Goal: Transaction & Acquisition: Book appointment/travel/reservation

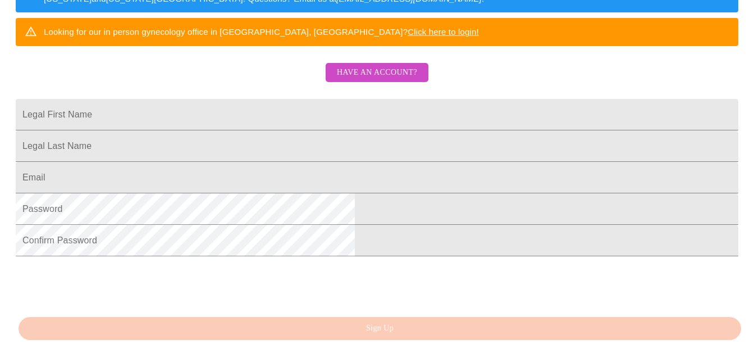
scroll to position [169, 0]
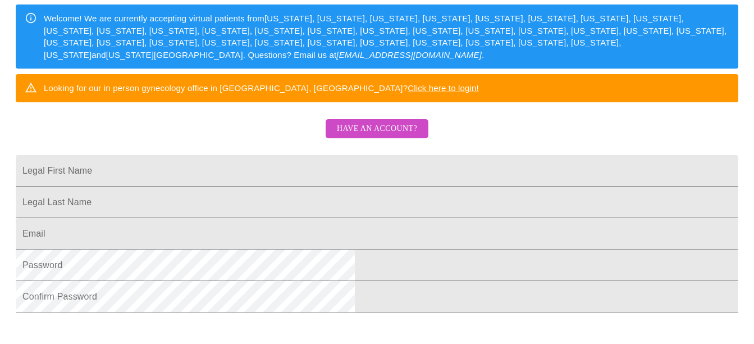
click at [348, 136] on span "Have an account?" at bounding box center [377, 129] width 80 height 14
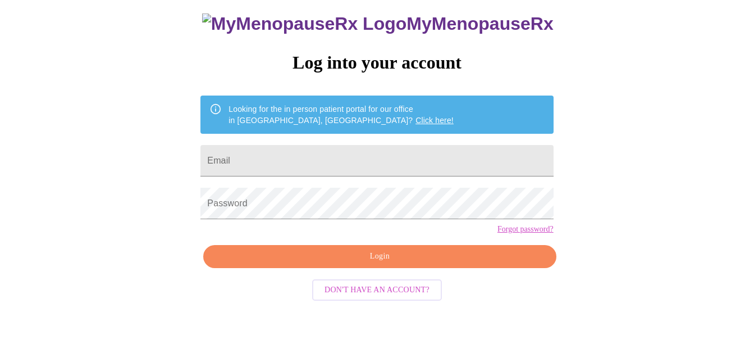
scroll to position [60, 0]
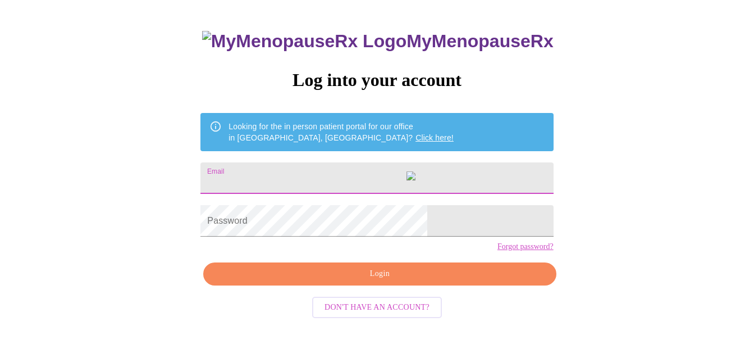
click at [325, 170] on input "Email" at bounding box center [377, 177] width 353 height 31
type input "[EMAIL_ADDRESS][DOMAIN_NAME]"
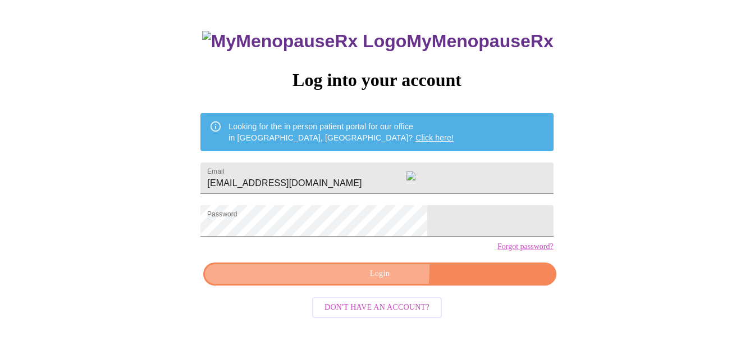
click at [333, 281] on span "Login" at bounding box center [379, 274] width 327 height 14
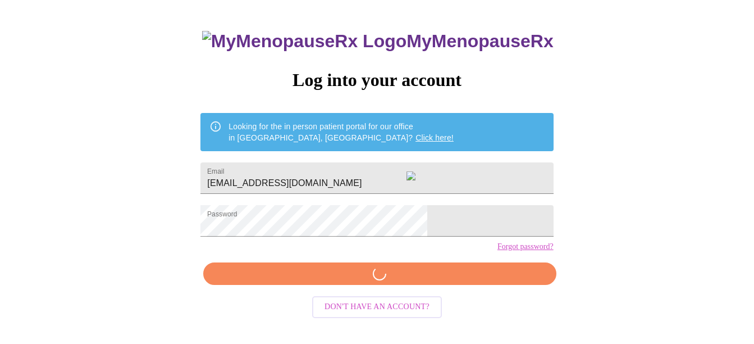
scroll to position [60, 0]
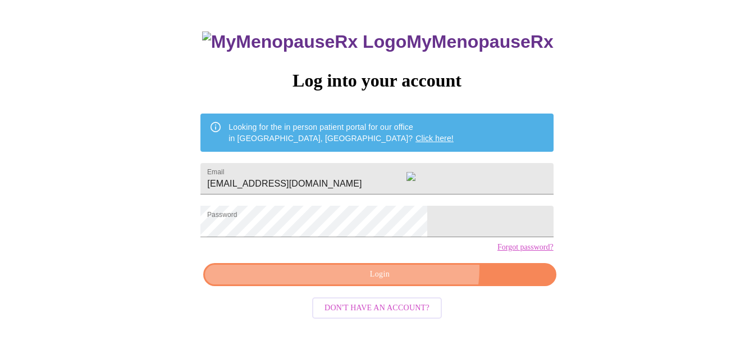
click at [405, 281] on span "Login" at bounding box center [379, 274] width 327 height 14
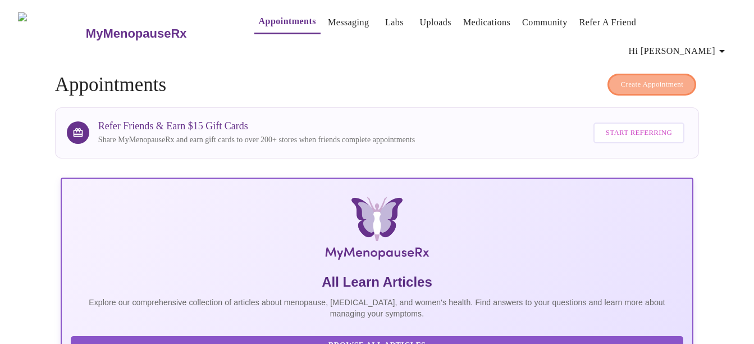
click at [621, 78] on span "Create Appointment" at bounding box center [652, 84] width 63 height 13
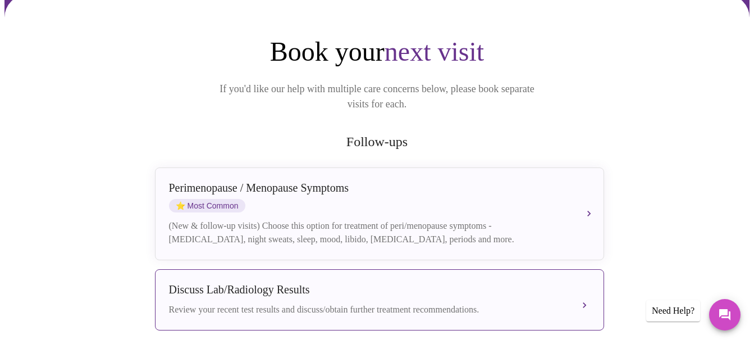
scroll to position [169, 0]
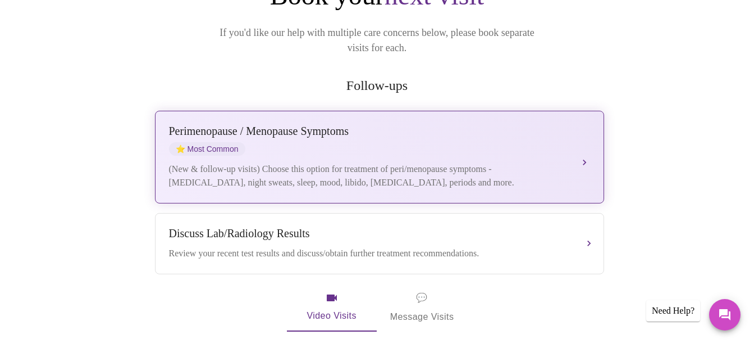
click at [423, 128] on div "[MEDICAL_DATA] / Menopause Symptoms ⭐ Most Common (New & follow-up visits) Choo…" at bounding box center [379, 157] width 421 height 65
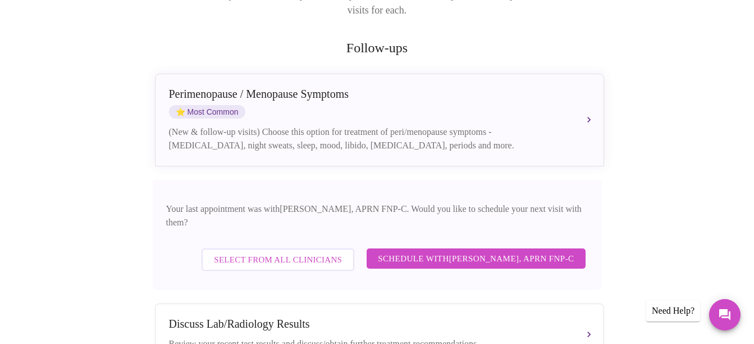
scroll to position [225, 0]
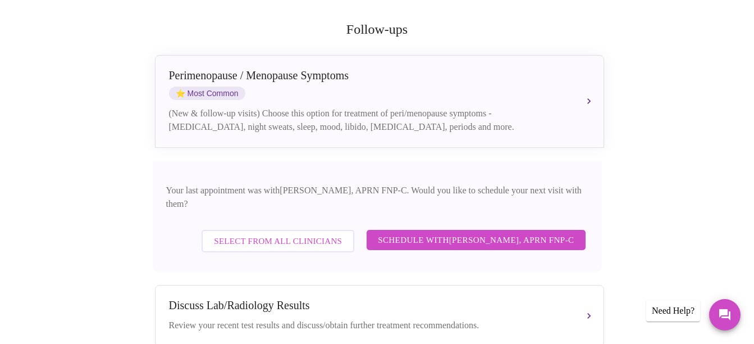
click at [448, 233] on span "Schedule with [PERSON_NAME], APRN FNP-C" at bounding box center [476, 240] width 196 height 15
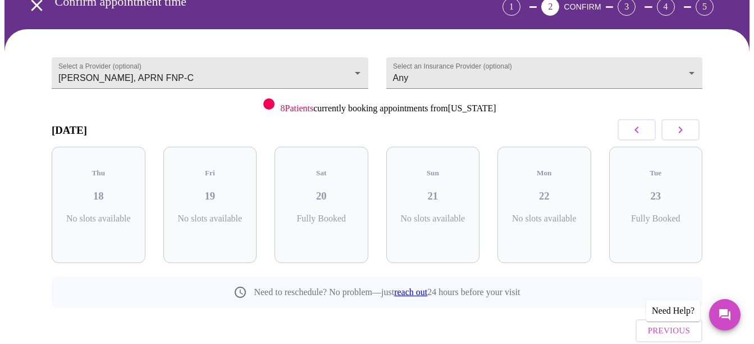
scroll to position [98, 0]
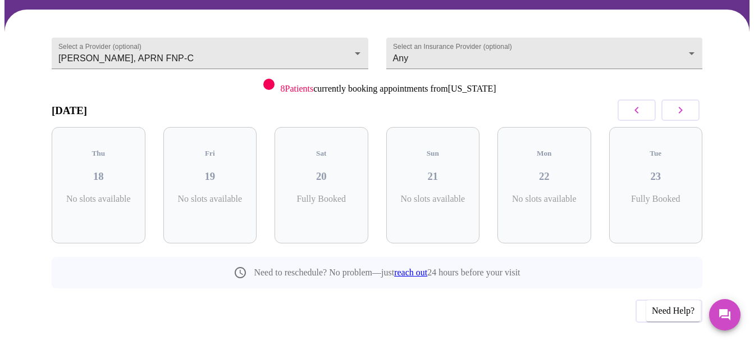
click at [664, 303] on span "Previous" at bounding box center [669, 310] width 42 height 15
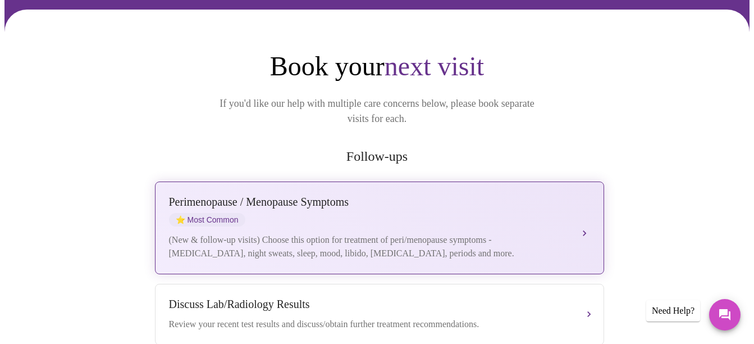
click at [537, 233] on div "(New & follow-up visits) Choose this option for treatment of peri/menopause sym…" at bounding box center [368, 246] width 399 height 27
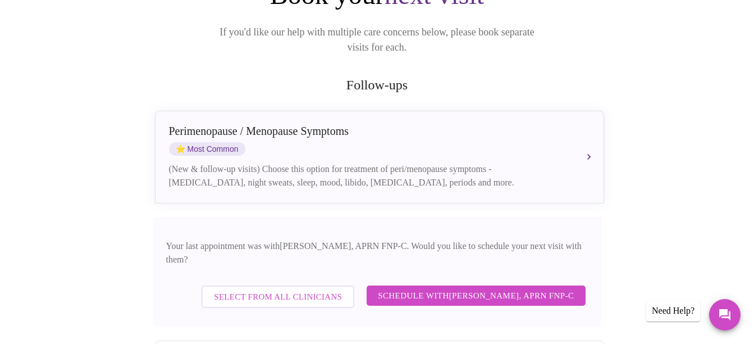
scroll to position [210, 0]
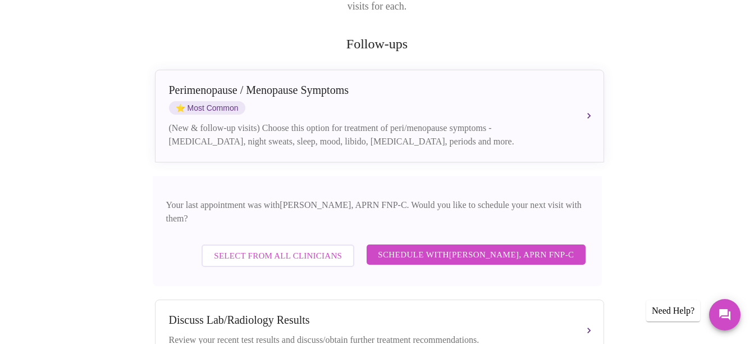
click at [329, 248] on span "Select from All Clinicians" at bounding box center [278, 255] width 128 height 15
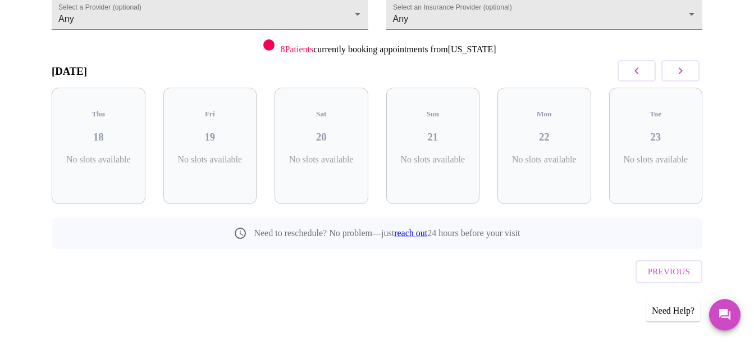
scroll to position [98, 0]
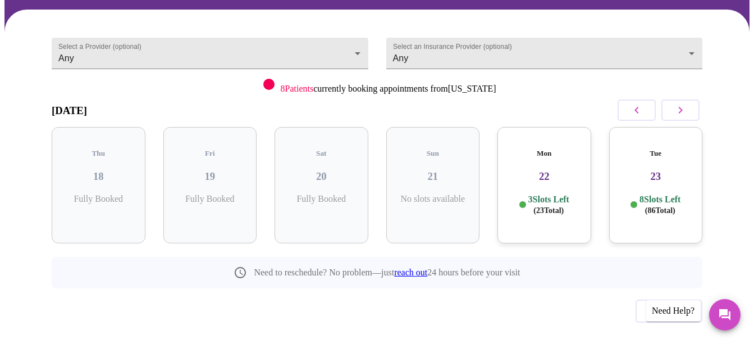
click at [551, 170] on h3 "22" at bounding box center [545, 176] width 76 height 12
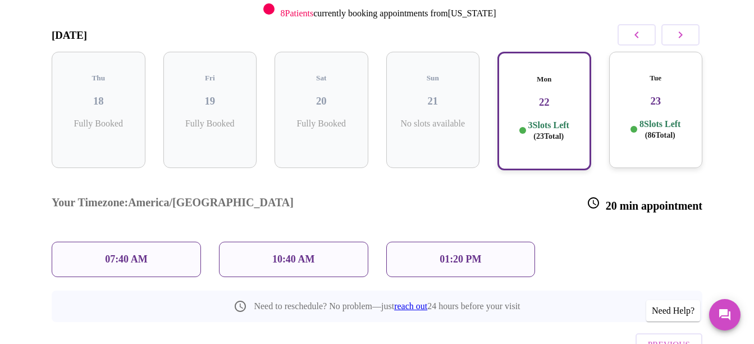
scroll to position [189, 0]
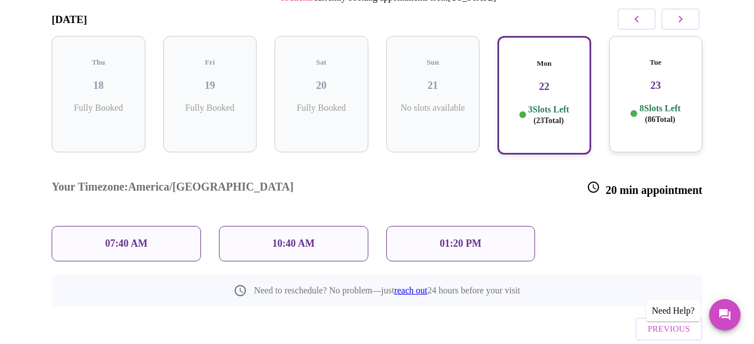
click at [459, 226] on div "01:20 PM" at bounding box center [460, 243] width 149 height 35
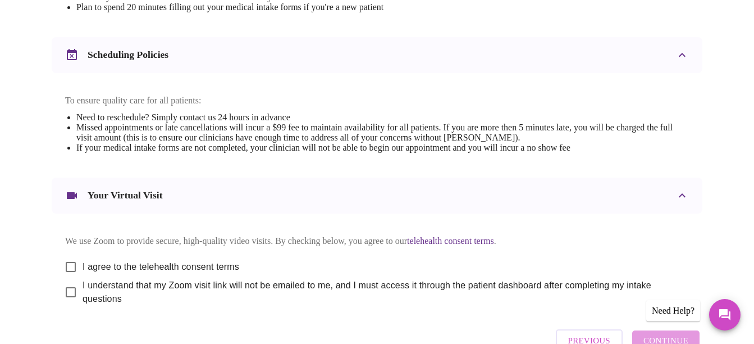
scroll to position [449, 0]
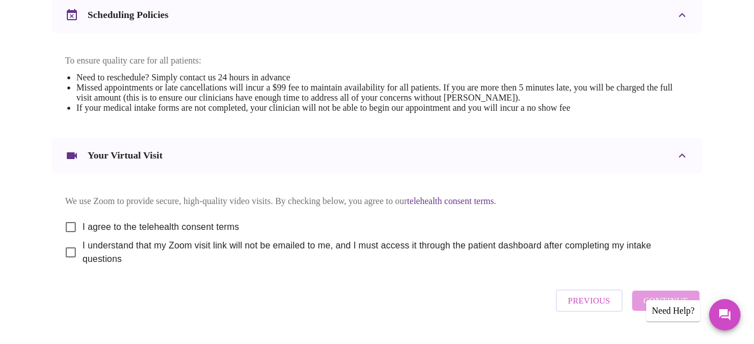
click at [65, 215] on input "I agree to the telehealth consent terms" at bounding box center [71, 227] width 24 height 24
checkbox input "true"
click at [62, 248] on input "I understand that my Zoom visit link will not be emailed to me, and I must acce…" at bounding box center [71, 252] width 24 height 24
checkbox input "true"
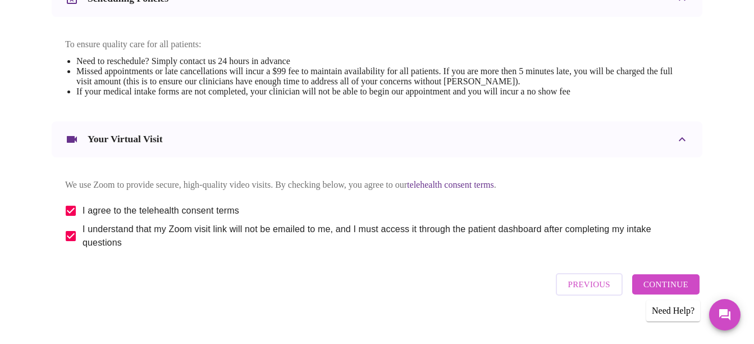
scroll to position [474, 0]
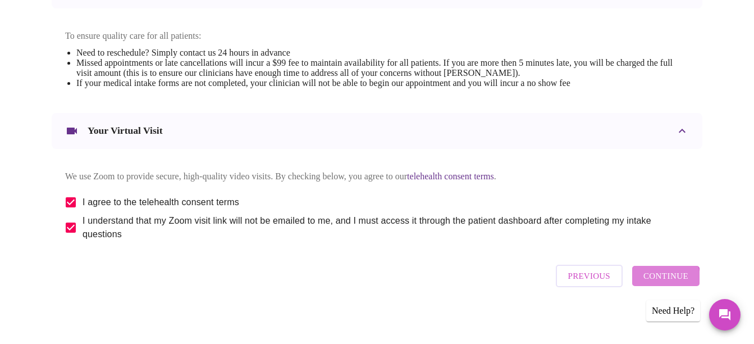
click at [667, 279] on span "Continue" at bounding box center [666, 275] width 45 height 15
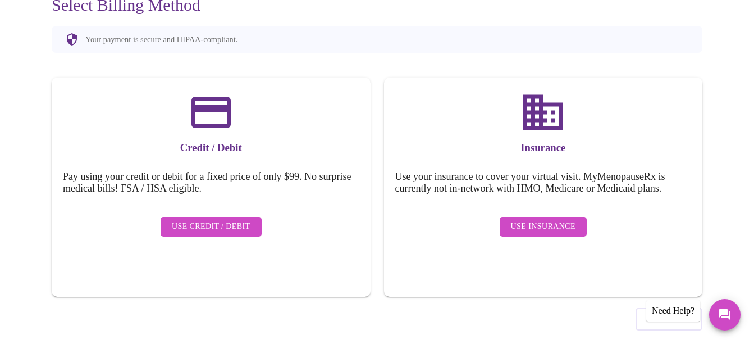
click at [540, 220] on span "Use Insurance" at bounding box center [543, 227] width 65 height 14
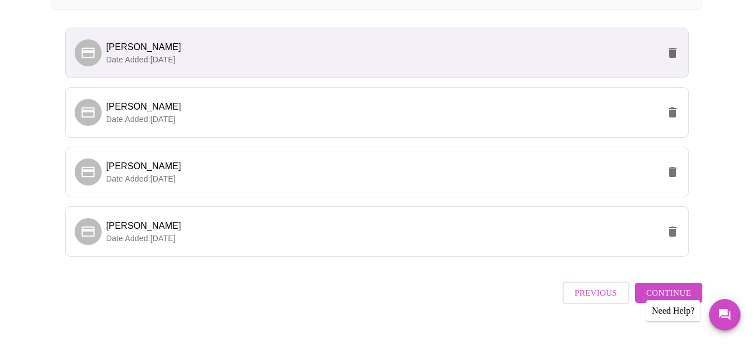
scroll to position [324, 0]
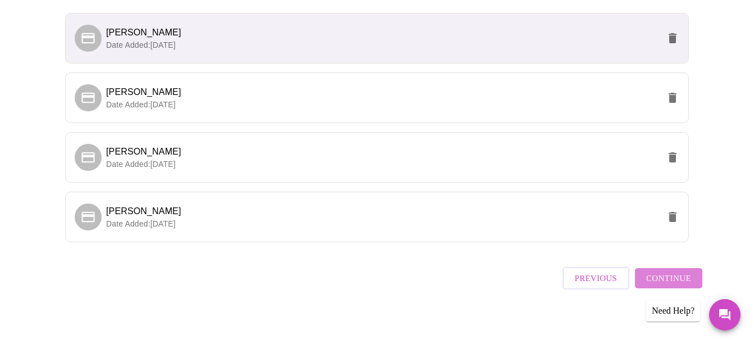
click at [668, 268] on button "Continue" at bounding box center [668, 278] width 67 height 20
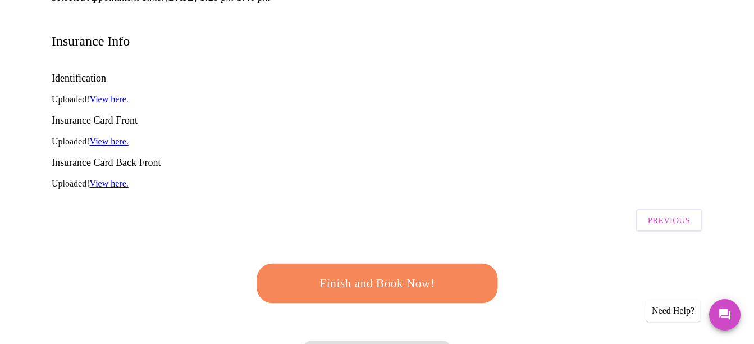
scroll to position [156, 0]
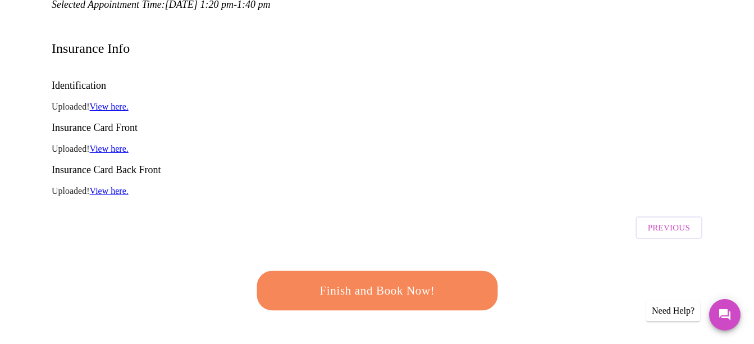
click at [344, 280] on span "Finish and Book Now!" at bounding box center [378, 290] width 208 height 21
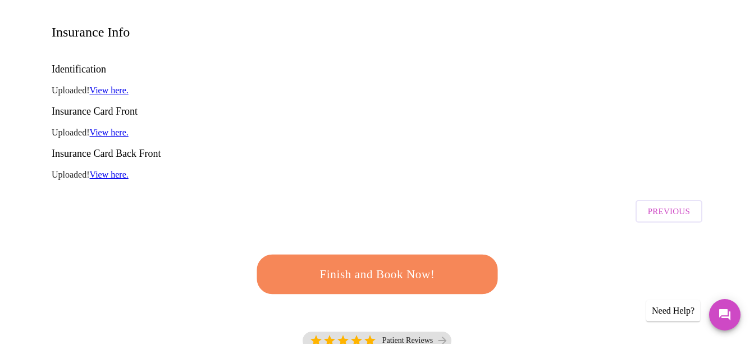
scroll to position [225, 0]
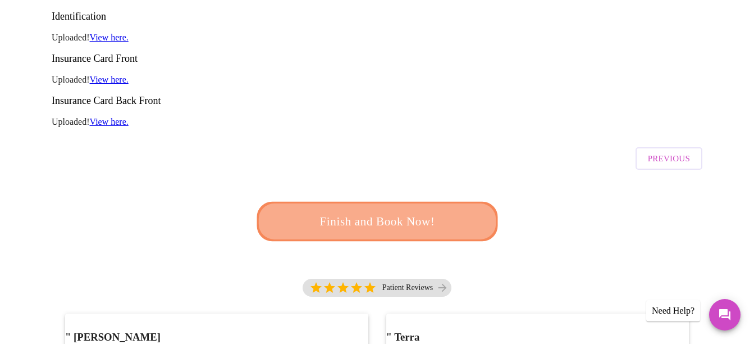
click at [424, 211] on span "Finish and Book Now!" at bounding box center [378, 221] width 208 height 21
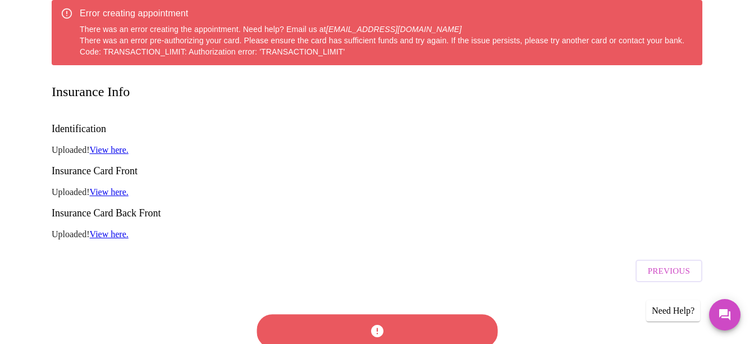
scroll to position [112, 0]
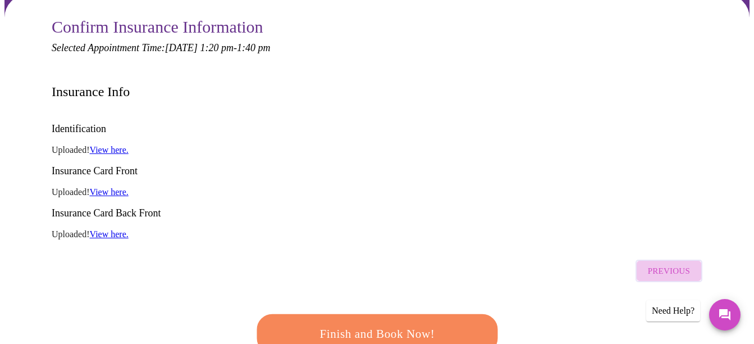
click at [676, 263] on span "Previous" at bounding box center [669, 270] width 42 height 15
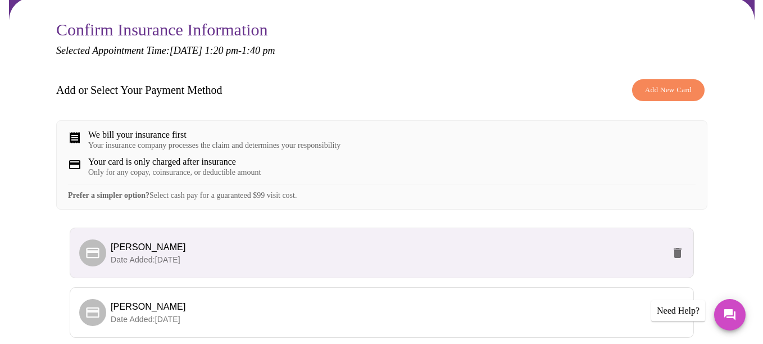
scroll to position [56, 0]
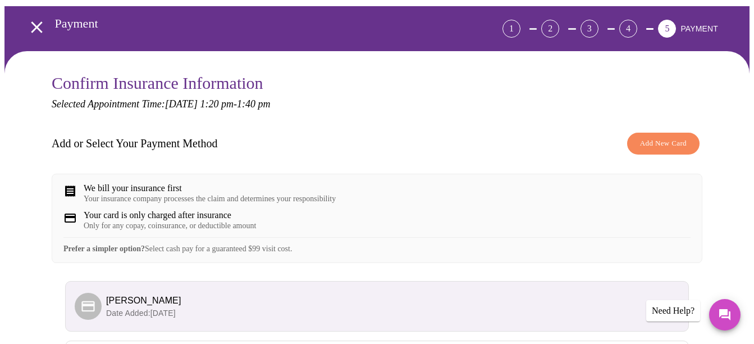
click at [658, 137] on span "Add New Card" at bounding box center [663, 143] width 47 height 13
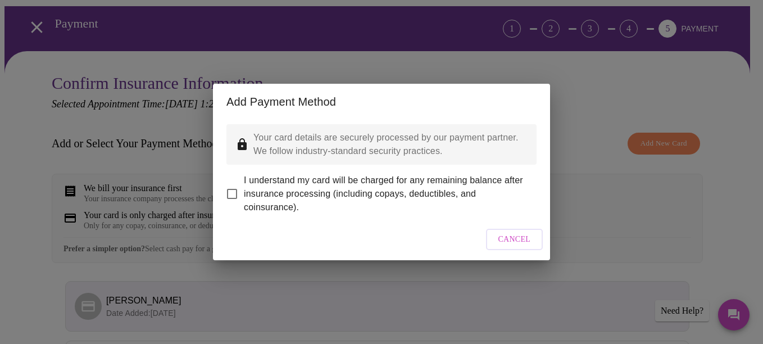
click at [225, 186] on input "I understand my card will be charged for any remaining balance after insurance …" at bounding box center [232, 194] width 24 height 24
checkbox input "true"
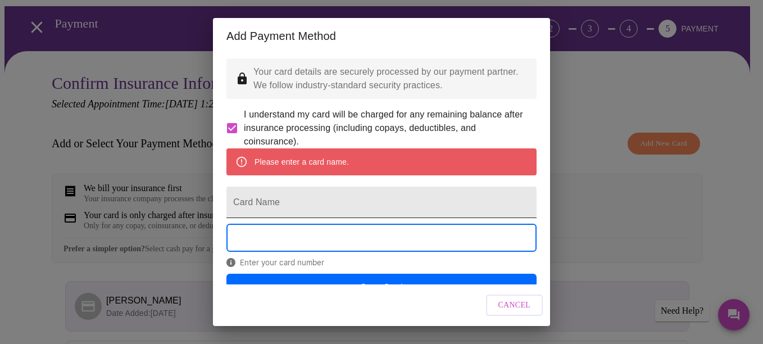
click at [238, 213] on input "Card Name" at bounding box center [381, 201] width 310 height 31
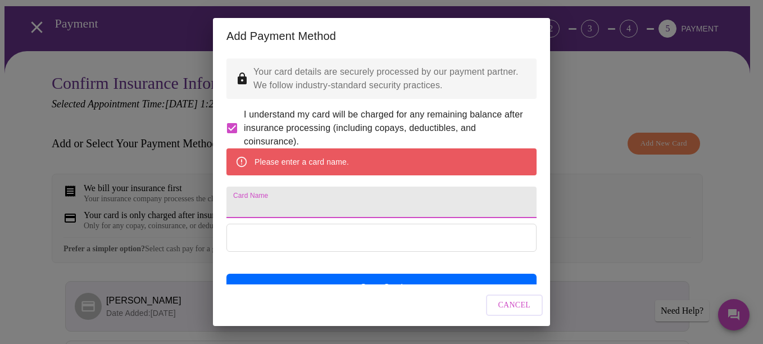
type input "[PERSON_NAME]"
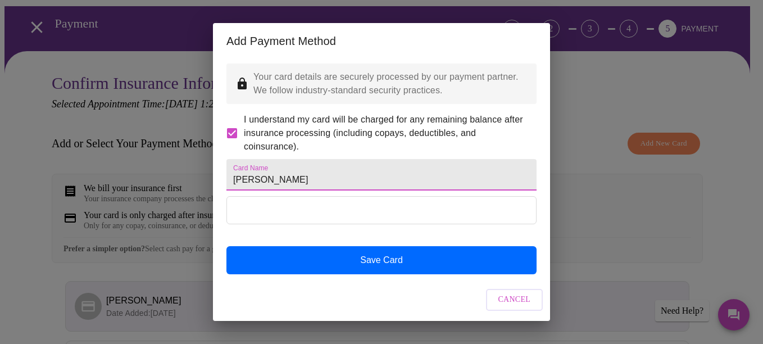
scroll to position [19, 0]
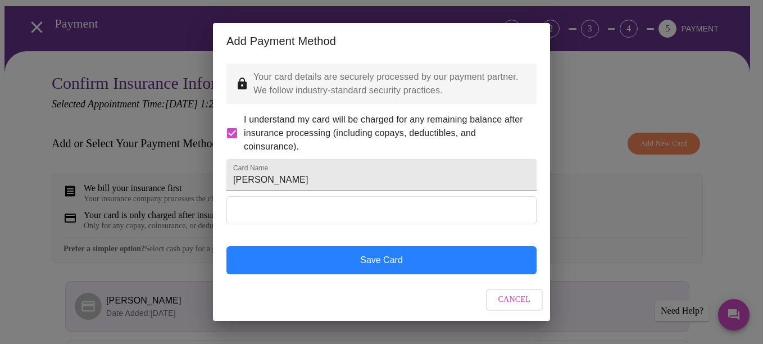
click at [364, 271] on button "Save Card" at bounding box center [381, 260] width 310 height 28
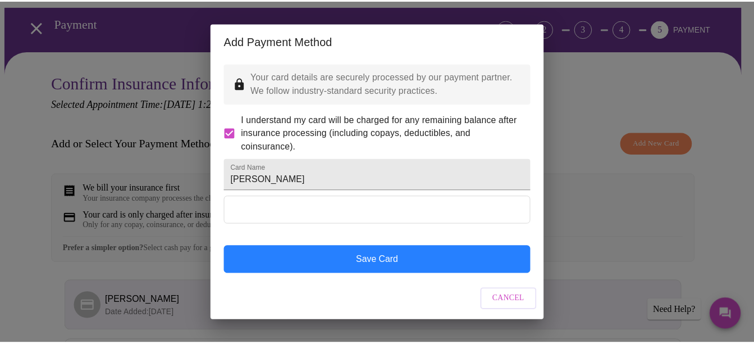
scroll to position [0, 0]
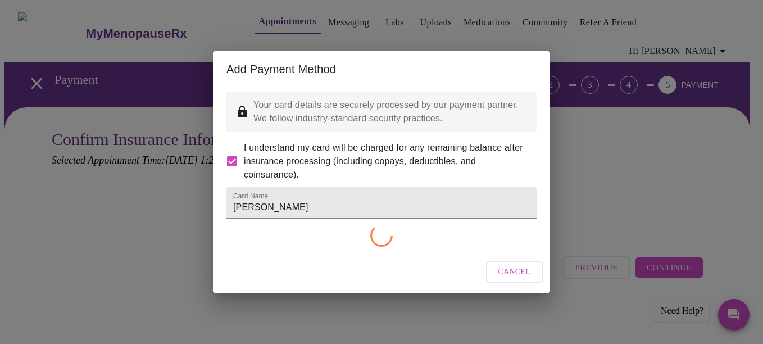
checkbox input "false"
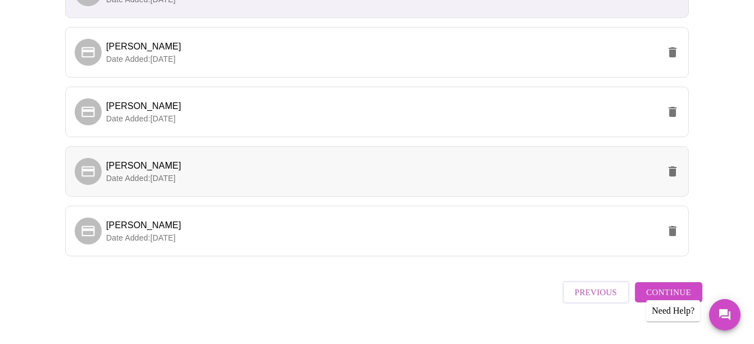
scroll to position [384, 0]
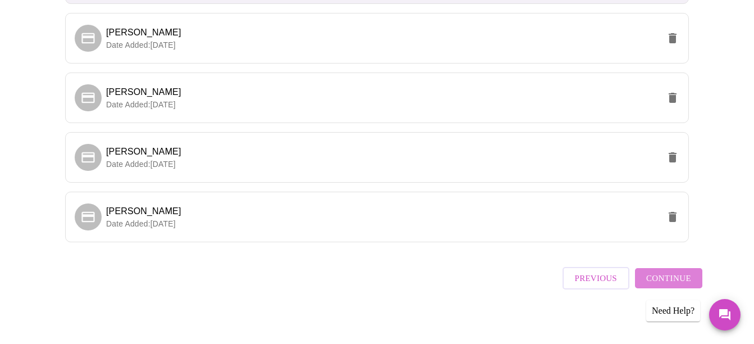
click at [688, 276] on span "Continue" at bounding box center [669, 278] width 45 height 15
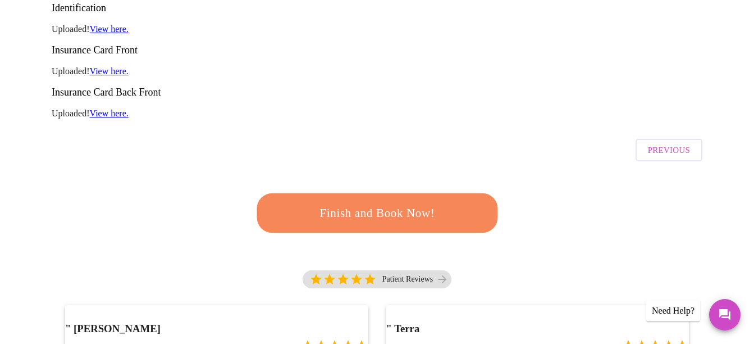
scroll to position [215, 0]
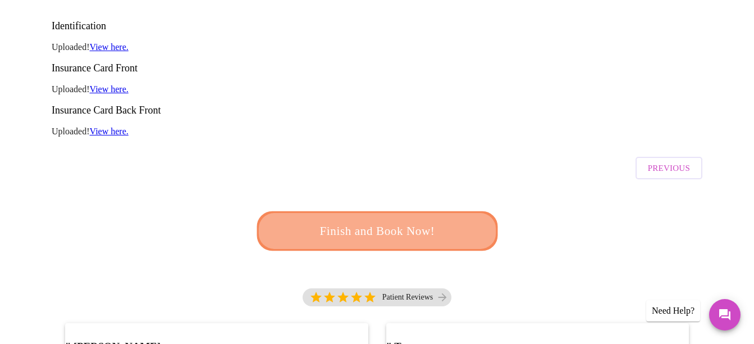
click at [403, 221] on span "Finish and Book Now!" at bounding box center [378, 231] width 208 height 21
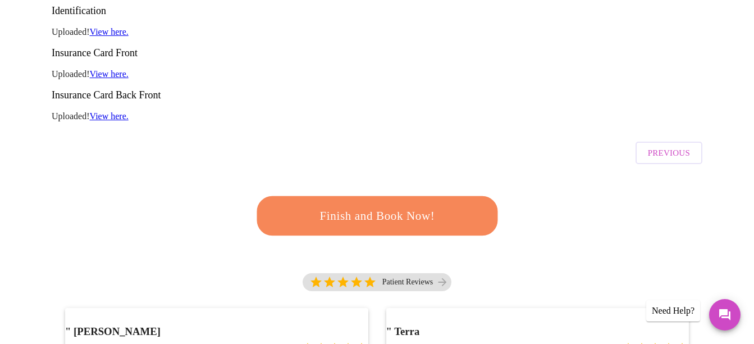
scroll to position [230, 0]
click at [664, 146] on span "Previous" at bounding box center [669, 153] width 42 height 15
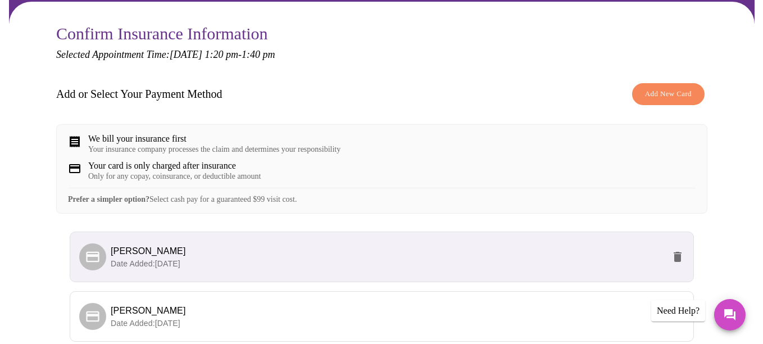
scroll to position [112, 0]
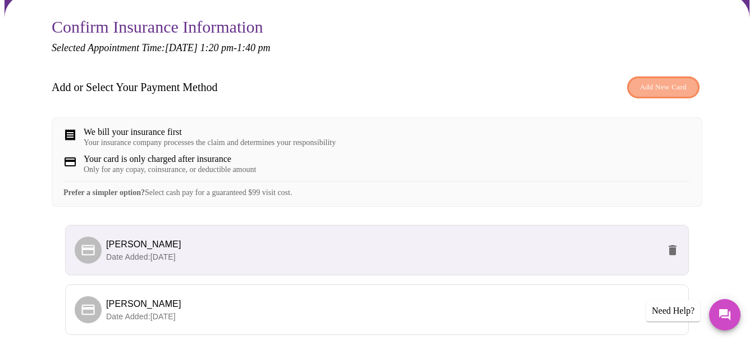
click at [678, 81] on span "Add New Card" at bounding box center [663, 87] width 47 height 13
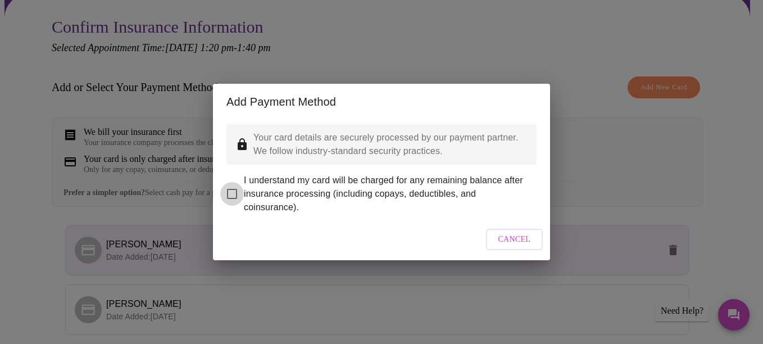
click at [227, 182] on input "I understand my card will be charged for any remaining balance after insurance …" at bounding box center [232, 194] width 24 height 24
checkbox input "true"
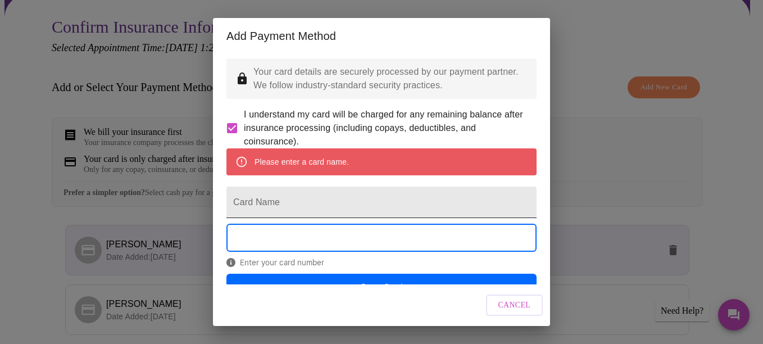
scroll to position [51, 0]
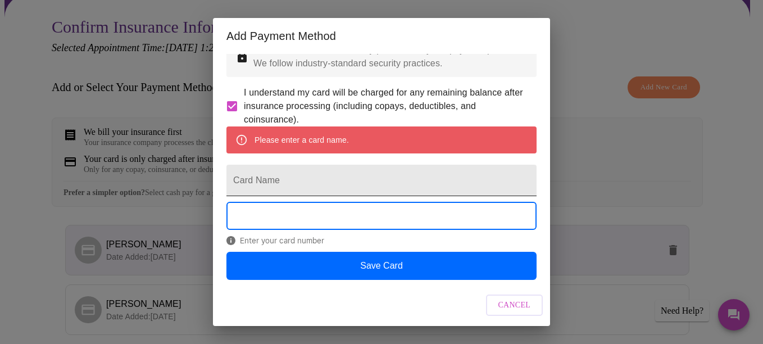
click at [274, 165] on input "Card Name" at bounding box center [381, 180] width 310 height 31
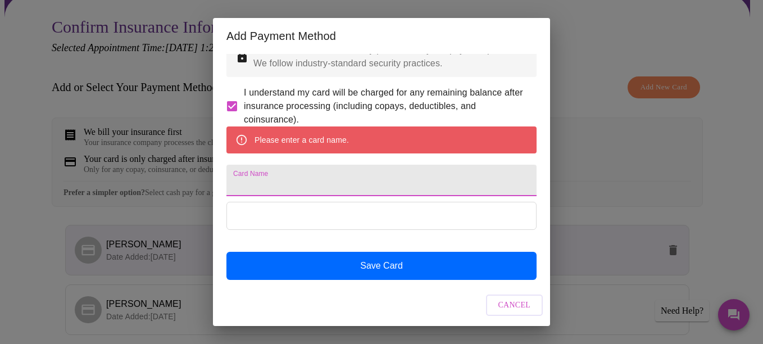
type input "[PERSON_NAME]"
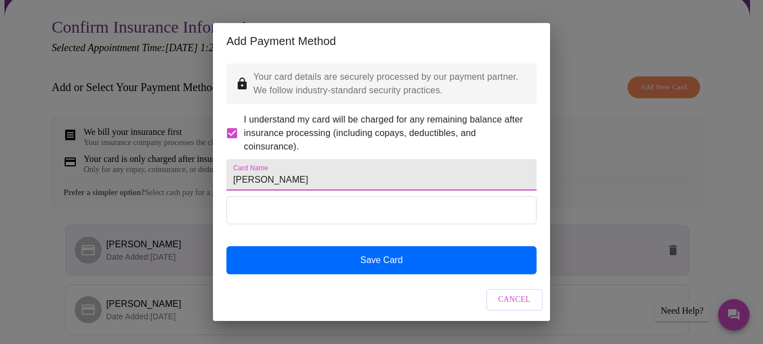
scroll to position [19, 0]
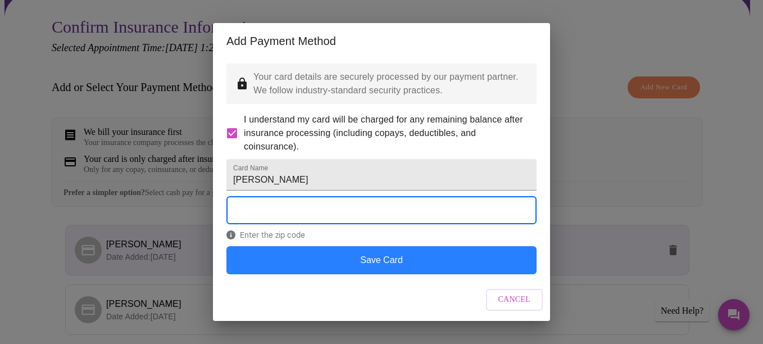
click at [250, 260] on button "Save Card" at bounding box center [381, 260] width 310 height 28
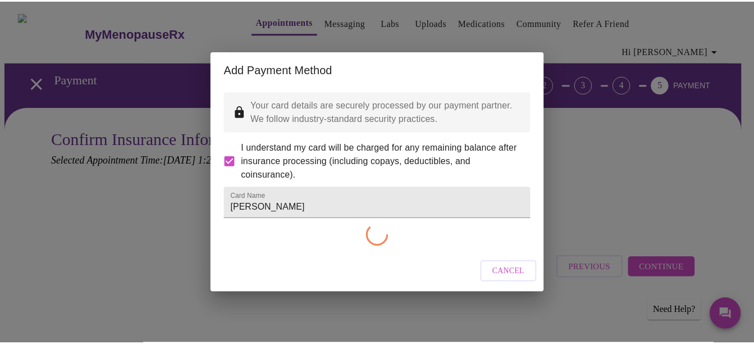
scroll to position [0, 0]
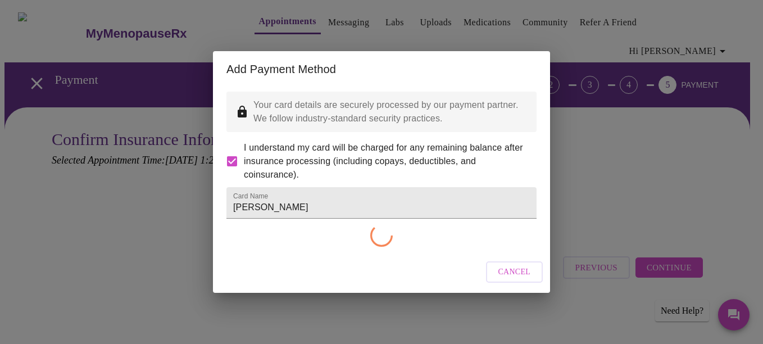
checkbox input "false"
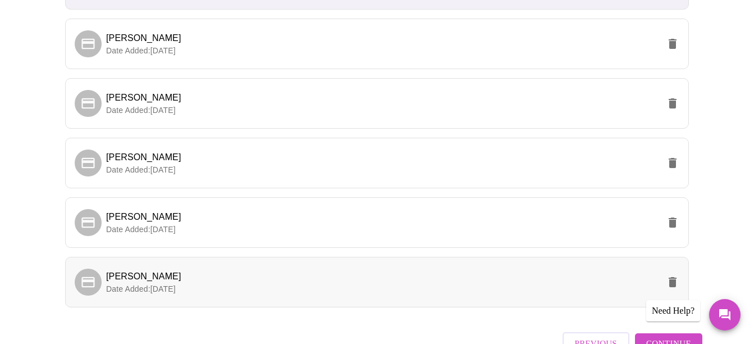
scroll to position [443, 0]
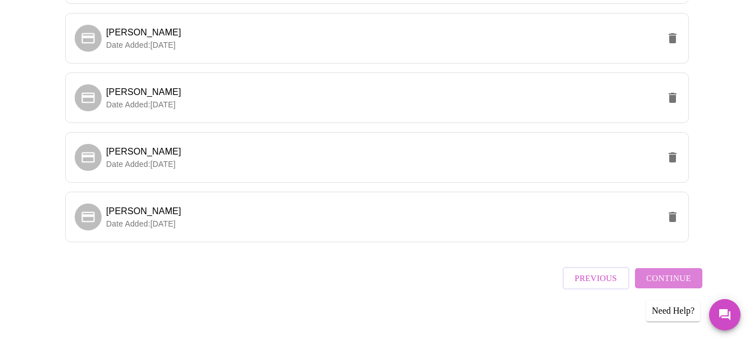
click at [684, 276] on span "Continue" at bounding box center [669, 278] width 45 height 15
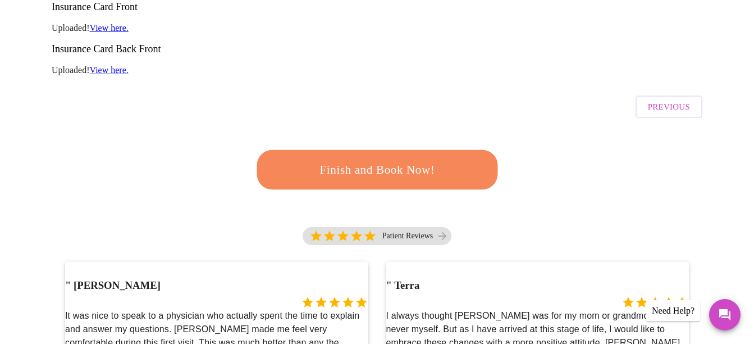
scroll to position [106, 0]
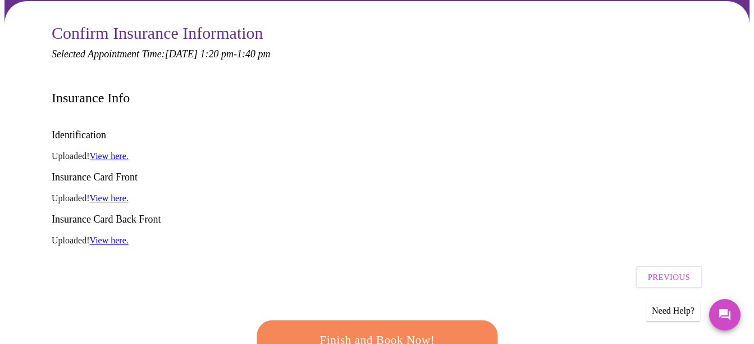
click at [310, 330] on span "Finish and Book Now!" at bounding box center [378, 340] width 208 height 21
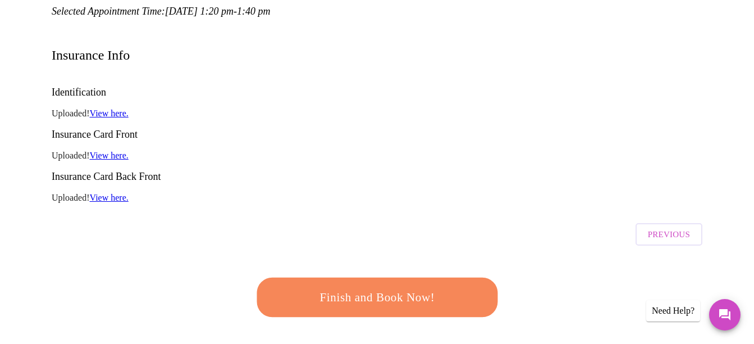
scroll to position [169, 0]
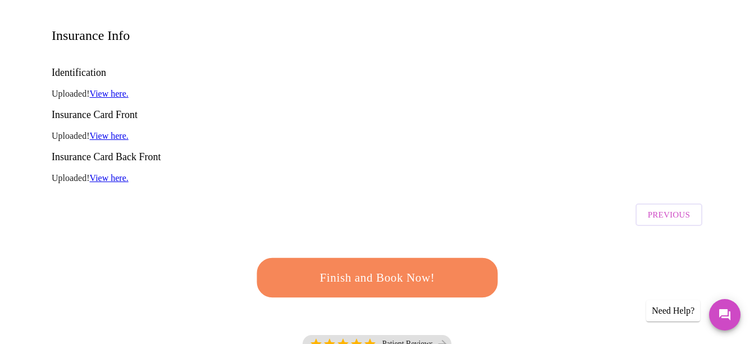
click at [358, 267] on span "Finish and Book Now!" at bounding box center [378, 277] width 208 height 21
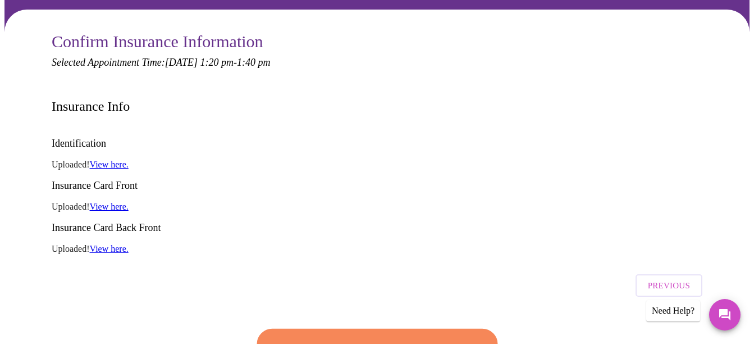
click at [342, 319] on div "Finish and Book Now!" at bounding box center [377, 348] width 247 height 70
click at [343, 338] on span "Finish and Book Now!" at bounding box center [378, 348] width 208 height 21
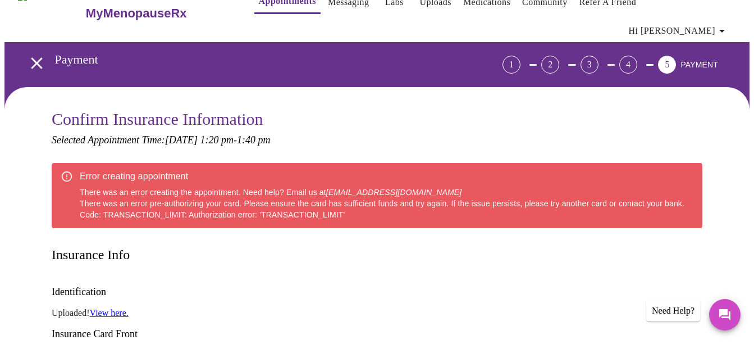
scroll to position [0, 0]
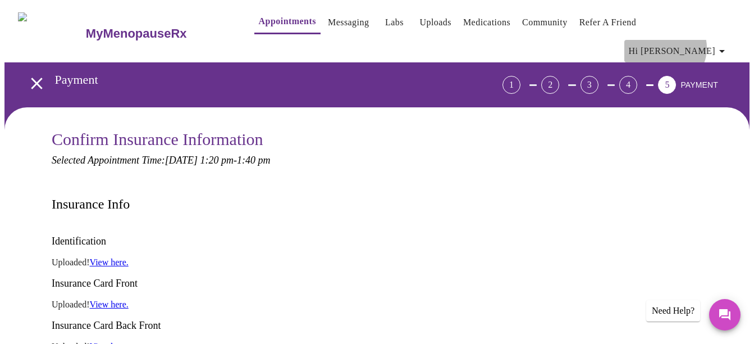
click at [716, 43] on span "Hi [PERSON_NAME]" at bounding box center [679, 51] width 100 height 16
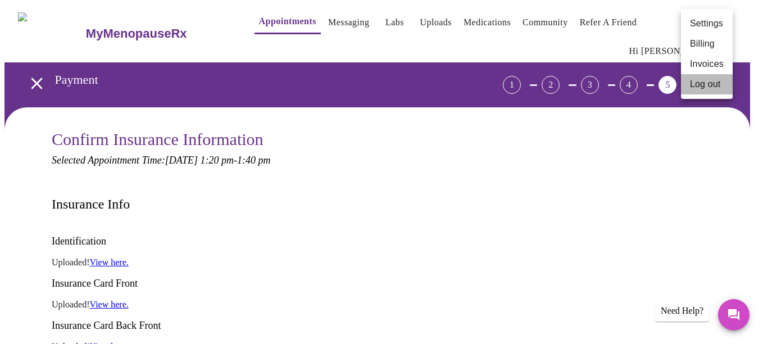
click at [696, 88] on li "Log out" at bounding box center [707, 84] width 52 height 20
